Goal: Check status: Check status

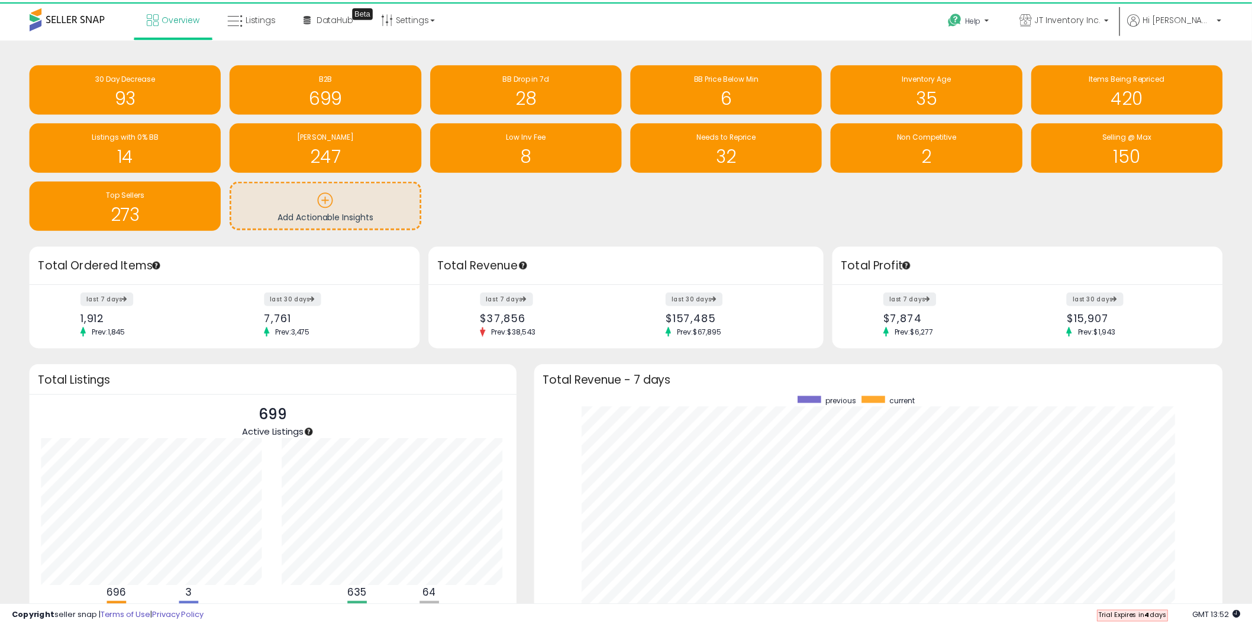
scroll to position [591427, 590985]
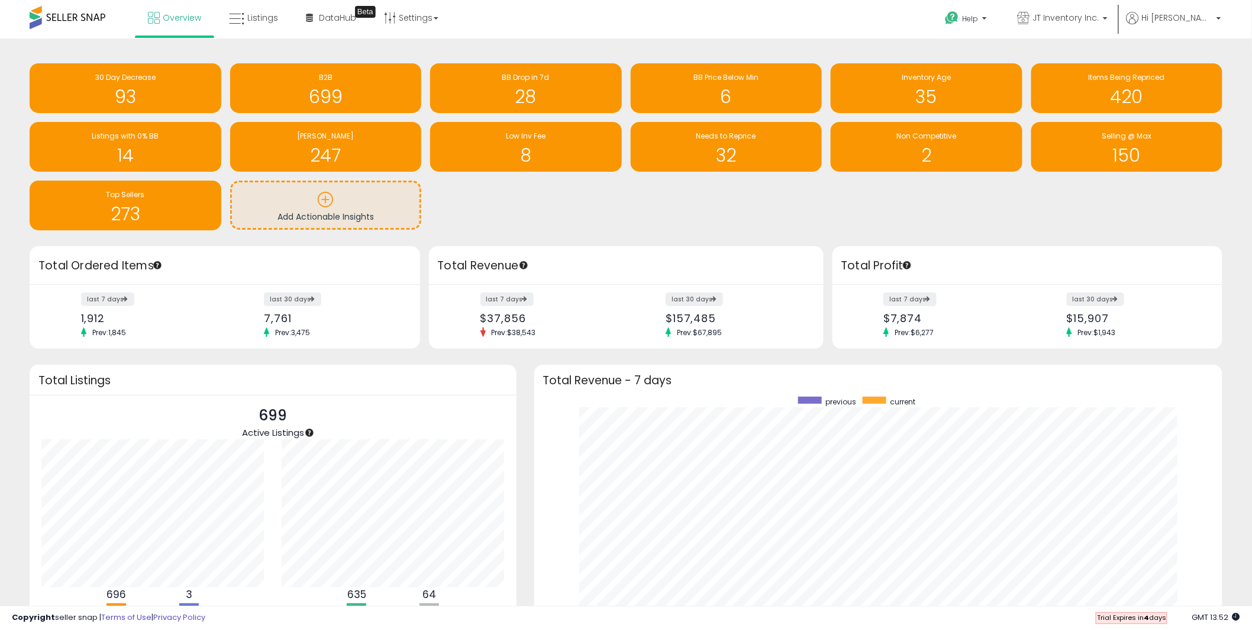
click at [614, 198] on div "30 Day Decrease 93 B2B 699 BB Drop in 7d 28" at bounding box center [626, 146] width 1211 height 167
click at [778, 99] on h1 "6" at bounding box center [727, 97] width 180 height 20
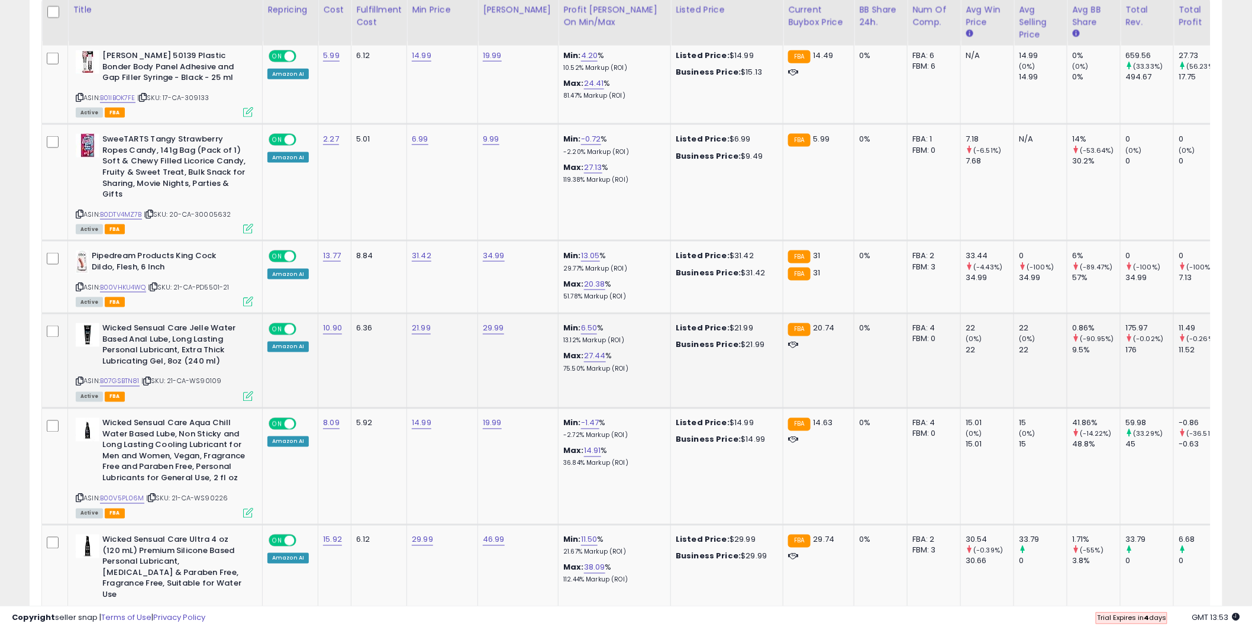
scroll to position [573, 0]
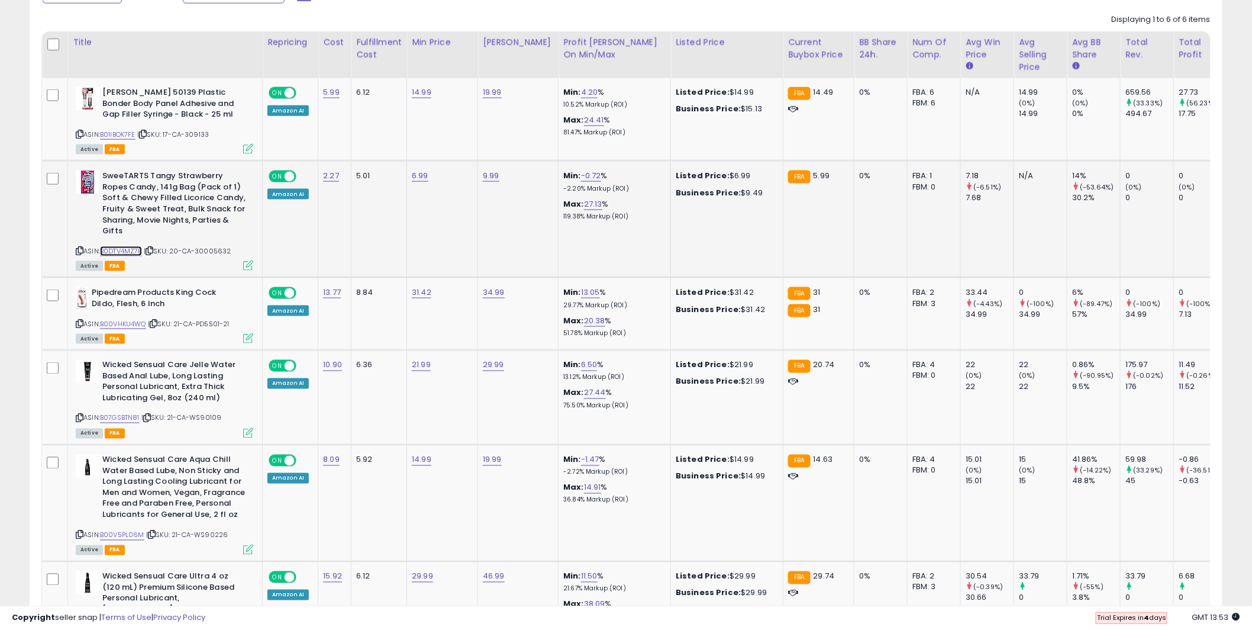
click at [124, 247] on link "B0DTV4MZ7B" at bounding box center [121, 251] width 42 height 10
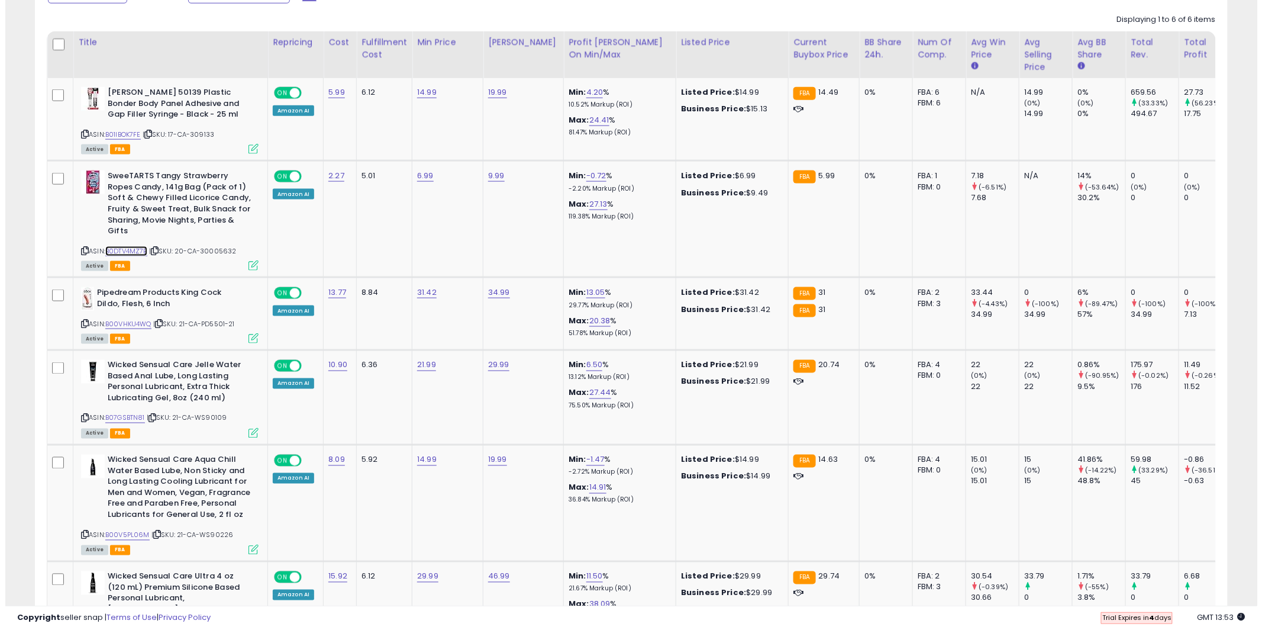
scroll to position [0, 0]
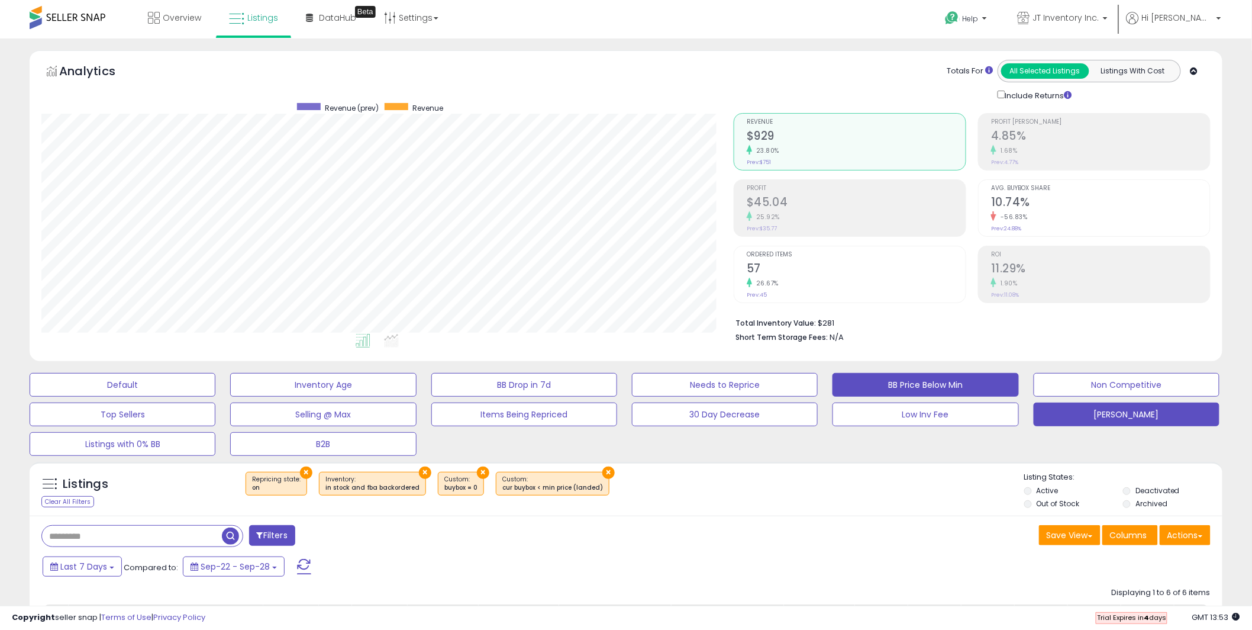
click at [1127, 417] on button "[PERSON_NAME]" at bounding box center [1127, 414] width 186 height 24
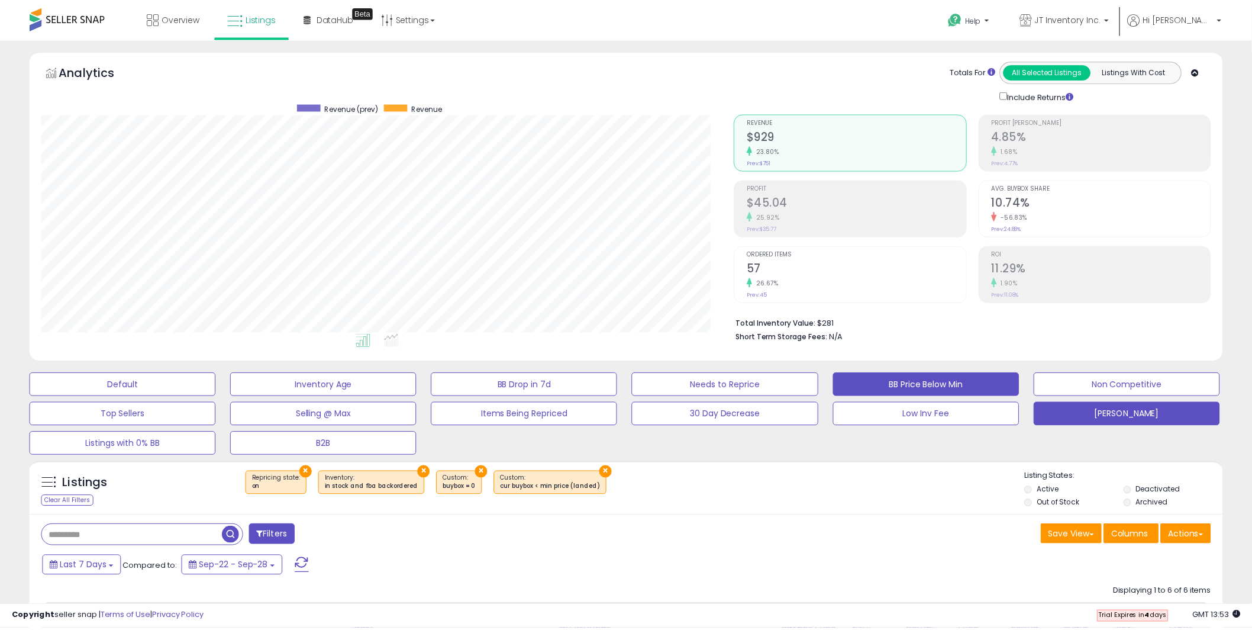
scroll to position [243, 699]
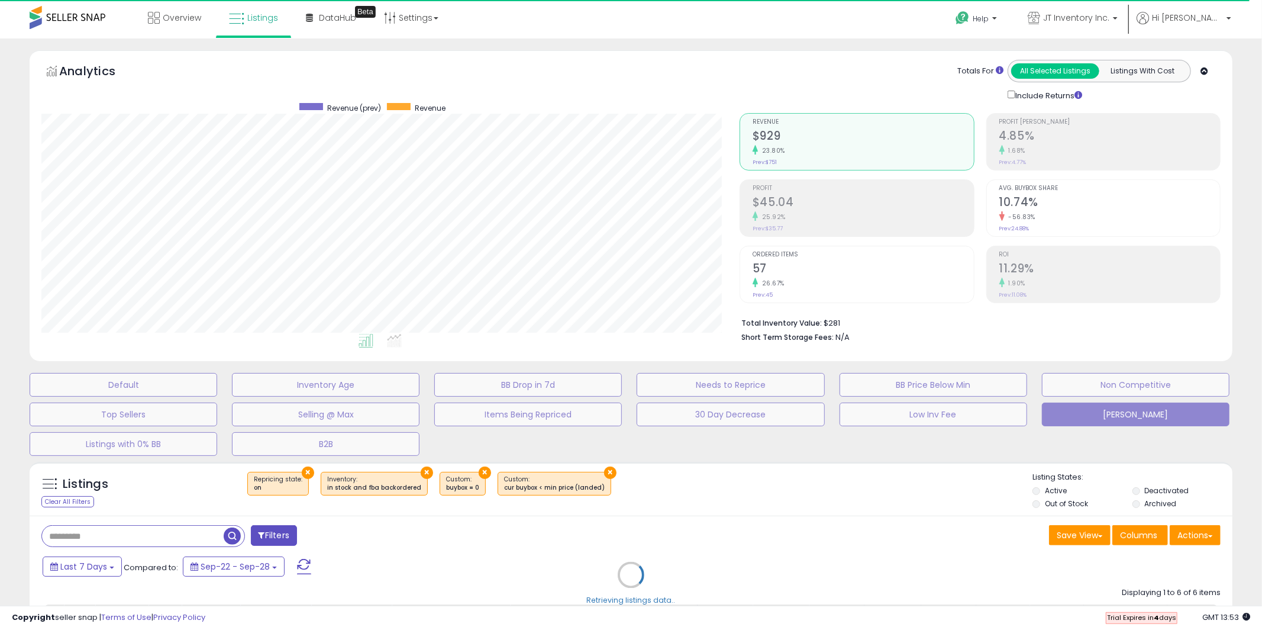
type input "******"
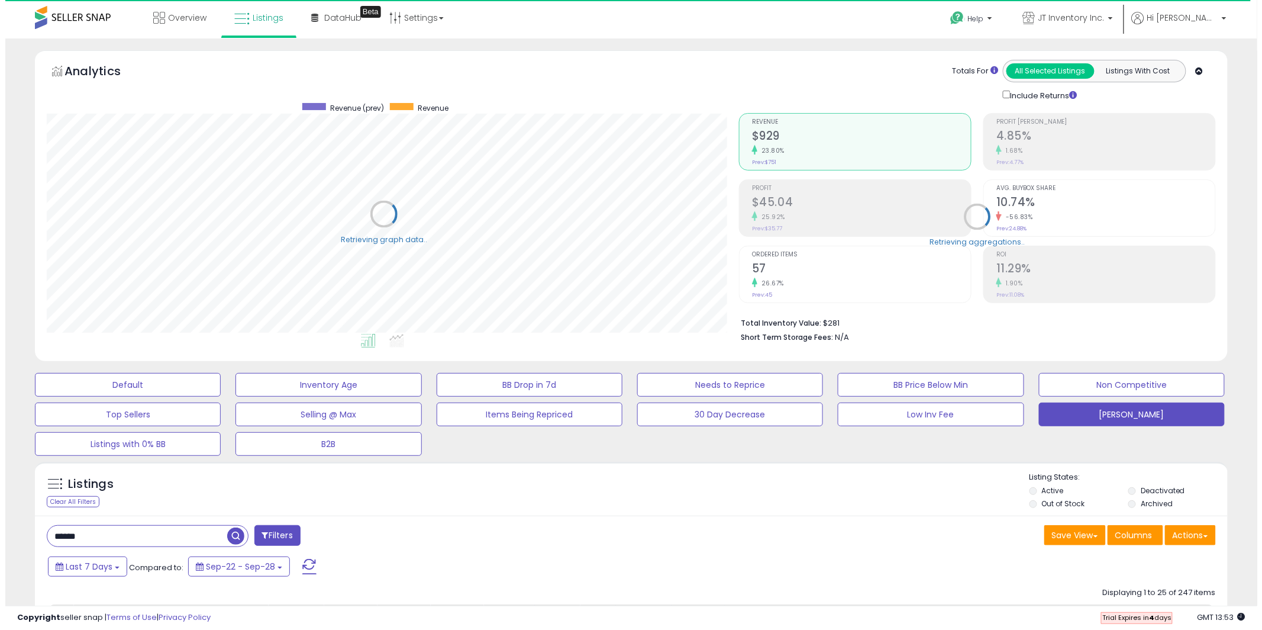
scroll to position [591408, 590958]
click at [1057, 202] on h2 "93.64%" at bounding box center [1100, 203] width 219 height 16
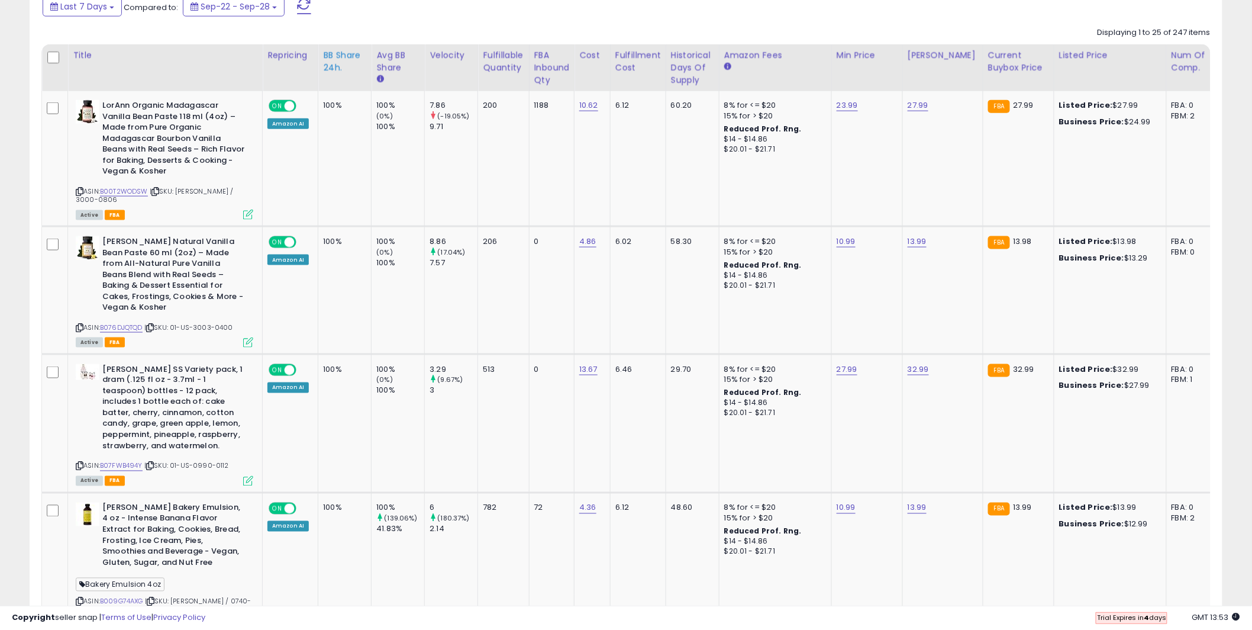
scroll to position [569, 0]
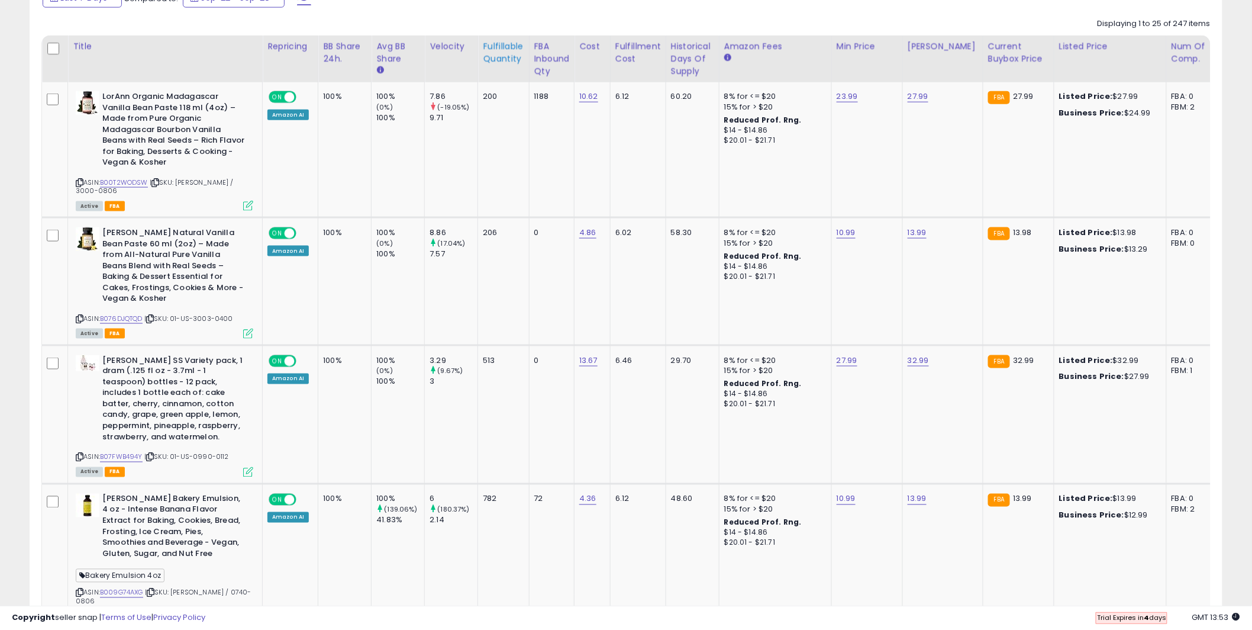
click at [509, 54] on div "Fulfillable Quantity" at bounding box center [503, 52] width 41 height 25
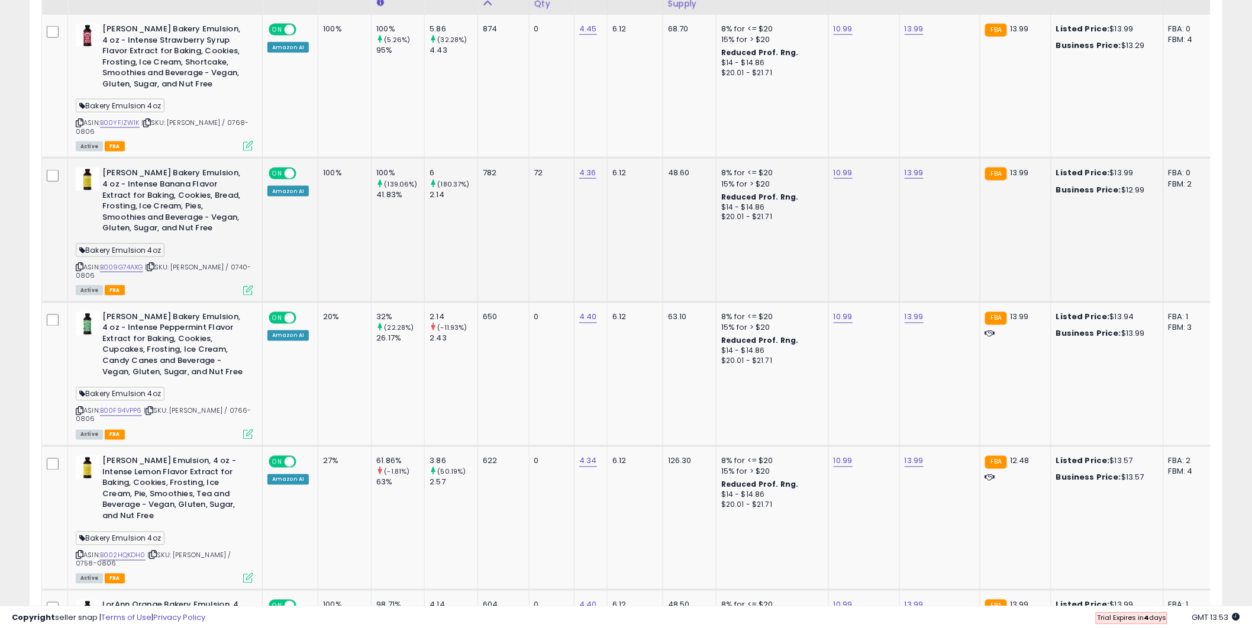
scroll to position [501, 0]
